Goal: Transaction & Acquisition: Purchase product/service

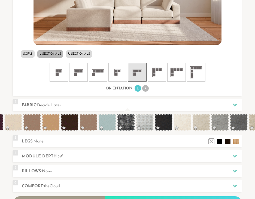
scroll to position [0, 279]
click at [125, 120] on span at bounding box center [126, 122] width 18 height 17
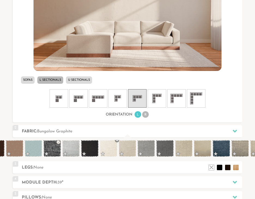
scroll to position [0, 353]
click at [222, 146] on span at bounding box center [221, 148] width 18 height 17
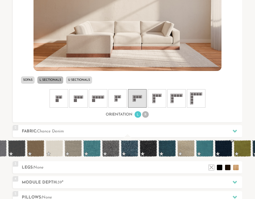
scroll to position [0, 1716]
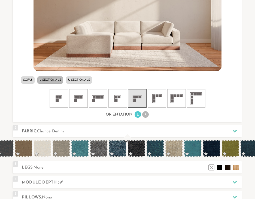
click at [117, 148] on span at bounding box center [118, 148] width 18 height 17
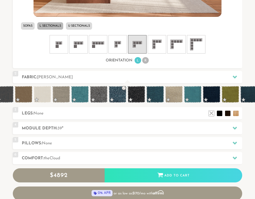
scroll to position [307, 0]
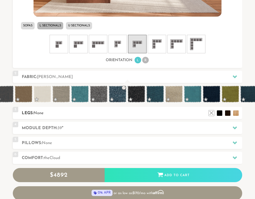
click at [113, 114] on h2 "Legs: None" at bounding box center [132, 113] width 220 height 6
click at [225, 113] on ul at bounding box center [223, 112] width 33 height 8
click at [212, 112] on li at bounding box center [211, 112] width 8 height 8
click at [219, 113] on li at bounding box center [219, 112] width 8 height 8
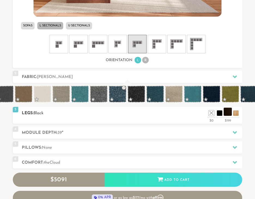
click at [229, 113] on li at bounding box center [228, 112] width 8 height 8
click at [170, 133] on h2 "Module Depth: 39 "" at bounding box center [132, 133] width 220 height 6
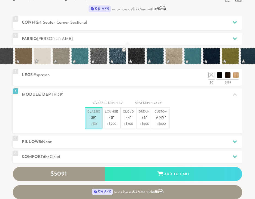
scroll to position [189, 0]
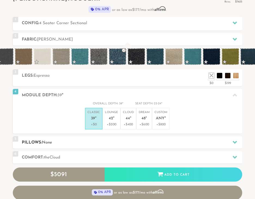
click at [171, 137] on div "5 Pillows: None" at bounding box center [127, 142] width 229 height 12
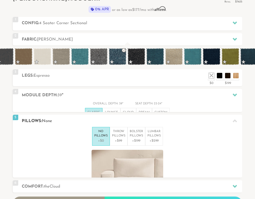
scroll to position [0, 0]
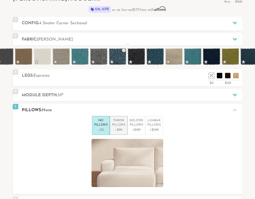
click at [114, 128] on p "+$99" at bounding box center [118, 130] width 13 height 5
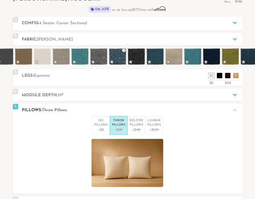
scroll to position [5607, 255]
click at [139, 126] on p "Bolster Pillows" at bounding box center [136, 123] width 13 height 9
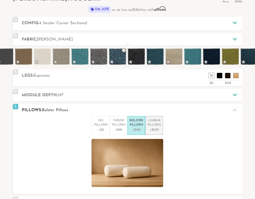
click at [155, 126] on p "Lumbar Pillows" at bounding box center [153, 123] width 13 height 9
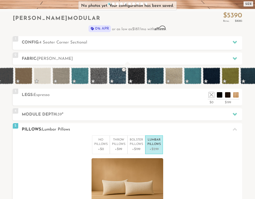
scroll to position [166, 0]
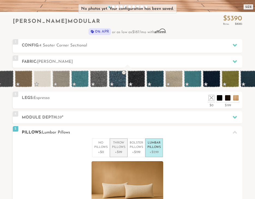
click at [115, 152] on p "+$99" at bounding box center [118, 152] width 13 height 5
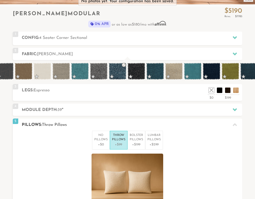
scroll to position [175, 0]
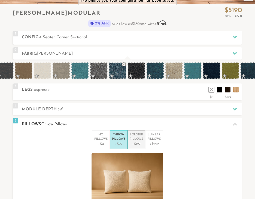
click at [133, 144] on p "+$199" at bounding box center [136, 144] width 13 height 5
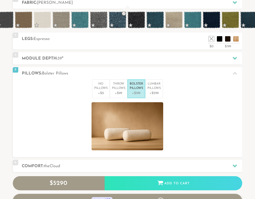
scroll to position [225, 0]
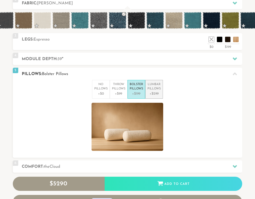
click at [151, 93] on p "+$299" at bounding box center [153, 94] width 13 height 5
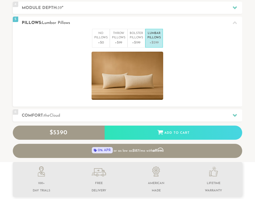
scroll to position [0, 0]
click at [187, 114] on h2 "Comfort: the Cloud" at bounding box center [132, 116] width 220 height 6
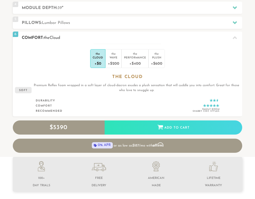
click at [159, 68] on div "the Cloud +$0 the Wave +$200 the Performance +$400 the Plush +$600 the CLOUD so…" at bounding box center [127, 80] width 229 height 73
click at [155, 56] on div "Plush" at bounding box center [156, 58] width 11 height 4
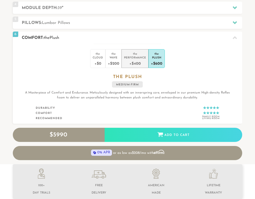
click at [134, 60] on div "+$400" at bounding box center [135, 63] width 22 height 8
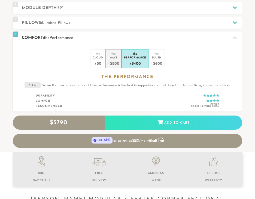
click at [117, 60] on div "+$200" at bounding box center [113, 63] width 11 height 8
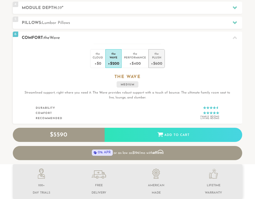
click at [156, 65] on div "+$600" at bounding box center [156, 63] width 11 height 8
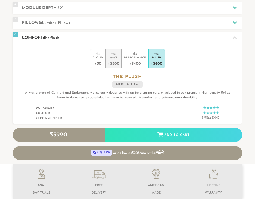
click at [112, 61] on div "+$200" at bounding box center [113, 63] width 11 height 8
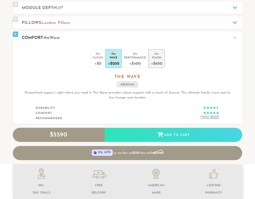
click at [162, 59] on div "+$600" at bounding box center [156, 63] width 11 height 8
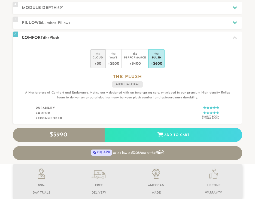
click at [96, 64] on div "+$0" at bounding box center [98, 63] width 10 height 8
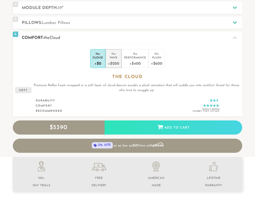
click at [111, 60] on div "+$200" at bounding box center [113, 63] width 11 height 8
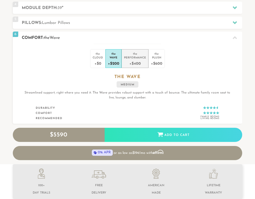
click at [136, 59] on div "+$400" at bounding box center [135, 63] width 22 height 8
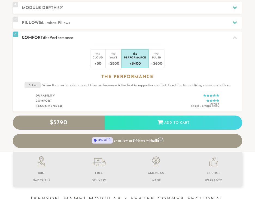
scroll to position [5596, 255]
click at [156, 59] on div "Plush" at bounding box center [156, 58] width 11 height 4
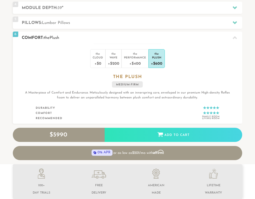
scroll to position [5609, 255]
click at [114, 63] on div "+$200" at bounding box center [113, 63] width 11 height 8
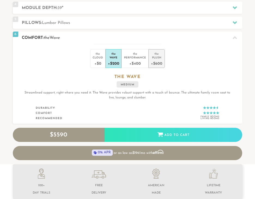
click at [159, 59] on div "Plush" at bounding box center [156, 58] width 11 height 4
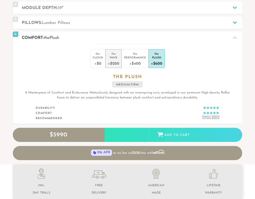
click at [114, 65] on div "+$200" at bounding box center [113, 63] width 11 height 8
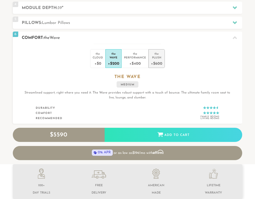
click at [158, 57] on div "Plush" at bounding box center [156, 58] width 11 height 4
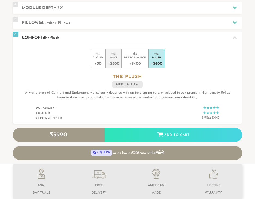
click at [110, 64] on div "+$200" at bounding box center [113, 63] width 11 height 8
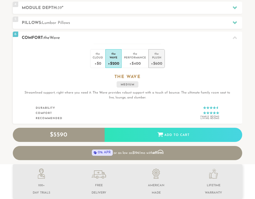
click at [155, 59] on div "+$600" at bounding box center [156, 63] width 11 height 8
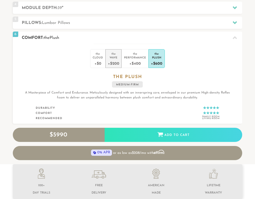
click at [111, 61] on div "+$200" at bounding box center [113, 63] width 11 height 8
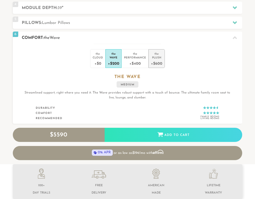
click at [162, 58] on li "the Plush +$600" at bounding box center [156, 58] width 16 height 19
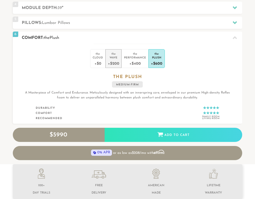
click at [115, 60] on div "+$200" at bounding box center [113, 63] width 11 height 8
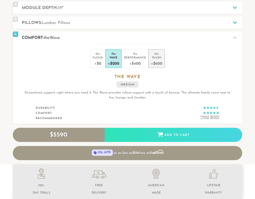
click at [158, 59] on div "Plush" at bounding box center [156, 58] width 11 height 4
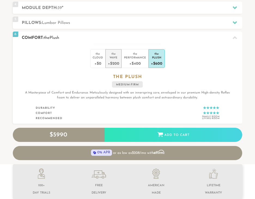
click at [111, 59] on div "+$200" at bounding box center [113, 63] width 11 height 8
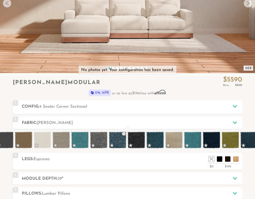
scroll to position [105, 0]
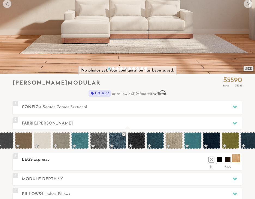
click at [236, 160] on li at bounding box center [236, 158] width 8 height 8
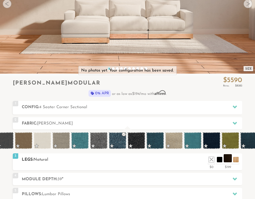
click at [226, 159] on li at bounding box center [228, 158] width 8 height 8
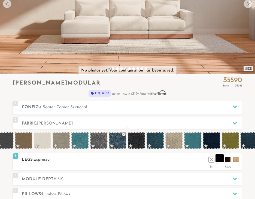
click at [219, 159] on li at bounding box center [219, 158] width 8 height 8
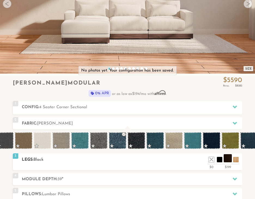
click at [229, 160] on li at bounding box center [228, 158] width 8 height 8
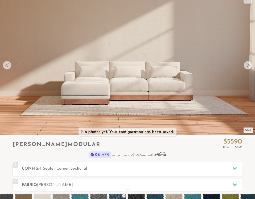
scroll to position [30, 0]
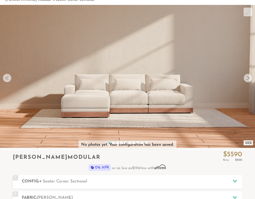
click at [247, 78] on div at bounding box center [248, 78] width 9 height 9
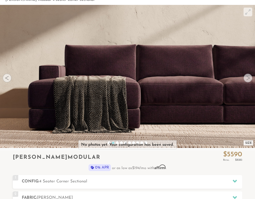
click at [7, 79] on div at bounding box center [7, 78] width 9 height 9
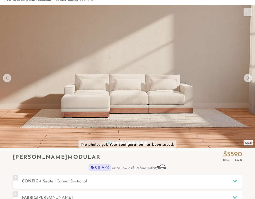
click at [248, 79] on div at bounding box center [248, 78] width 9 height 9
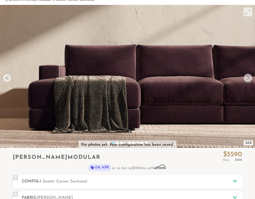
click at [248, 80] on div at bounding box center [248, 78] width 9 height 9
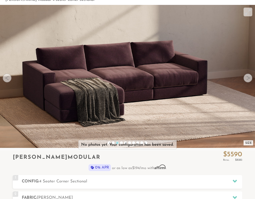
click at [248, 78] on div at bounding box center [248, 78] width 9 height 9
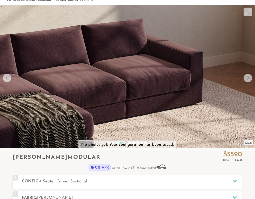
click at [248, 78] on div at bounding box center [248, 78] width 9 height 9
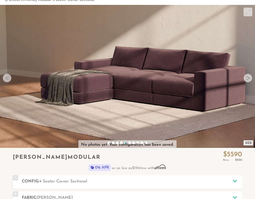
click at [248, 78] on div at bounding box center [248, 78] width 9 height 9
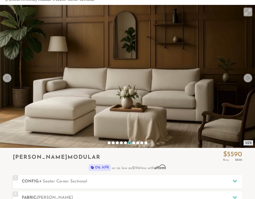
click at [248, 78] on div at bounding box center [248, 78] width 9 height 9
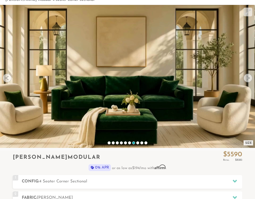
click at [248, 78] on div at bounding box center [248, 78] width 9 height 9
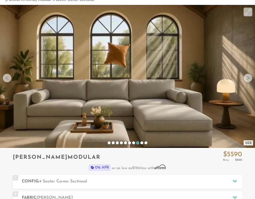
click at [248, 78] on div at bounding box center [248, 78] width 9 height 9
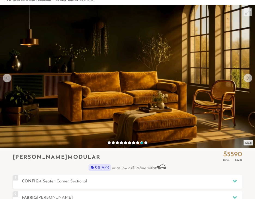
click at [248, 78] on div at bounding box center [248, 78] width 9 height 9
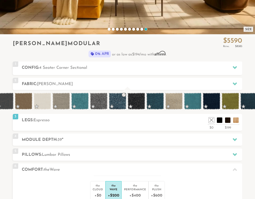
scroll to position [145, 0]
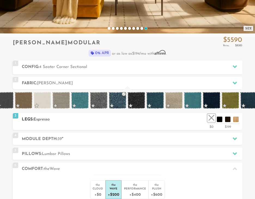
click at [211, 121] on li at bounding box center [211, 118] width 8 height 8
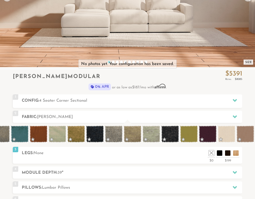
scroll to position [0, 0]
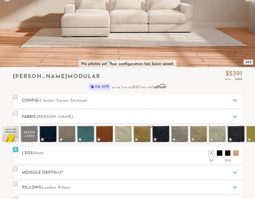
click at [142, 133] on span at bounding box center [142, 134] width 18 height 17
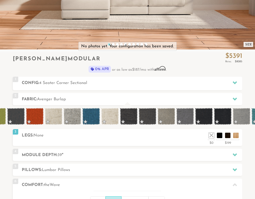
scroll to position [0, 2268]
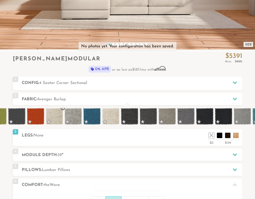
click at [55, 111] on span at bounding box center [54, 116] width 18 height 17
click at [111, 115] on span at bounding box center [111, 116] width 18 height 17
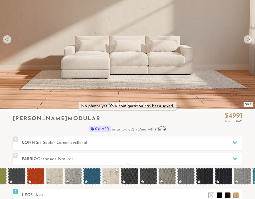
scroll to position [68, 0]
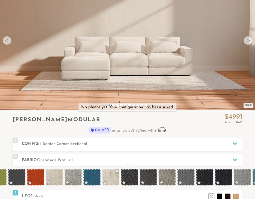
click at [95, 64] on video at bounding box center [127, 30] width 255 height 127
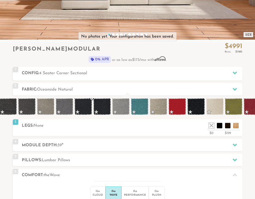
scroll to position [0, 2391]
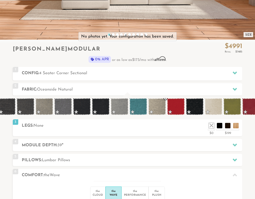
click at [155, 106] on span at bounding box center [157, 106] width 18 height 17
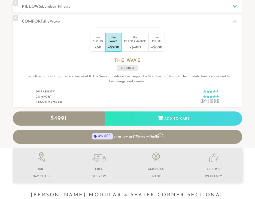
scroll to position [292, 0]
